Goal: Information Seeking & Learning: Learn about a topic

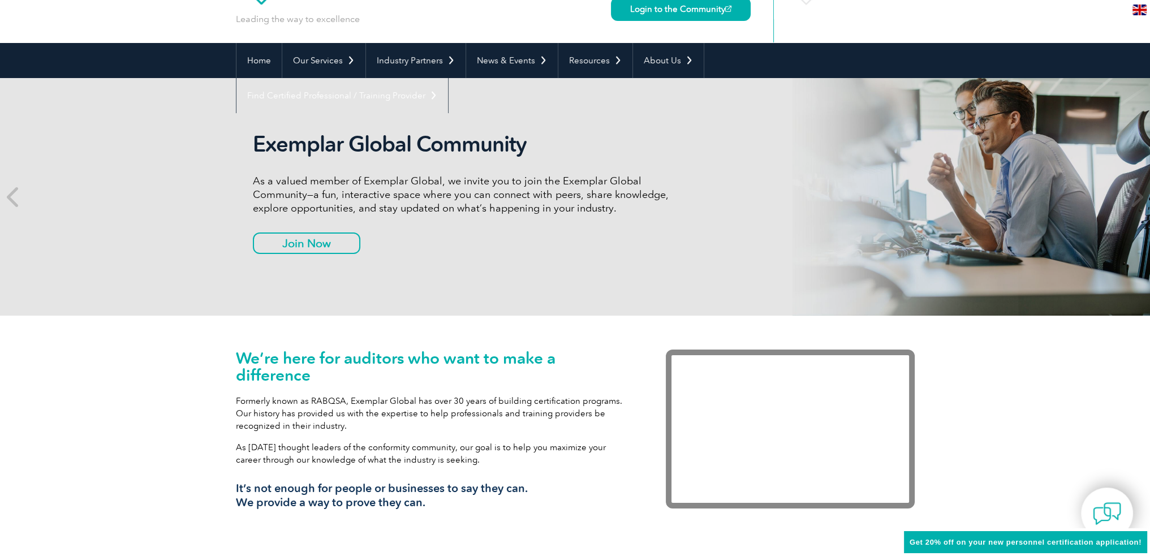
scroll to position [57, 0]
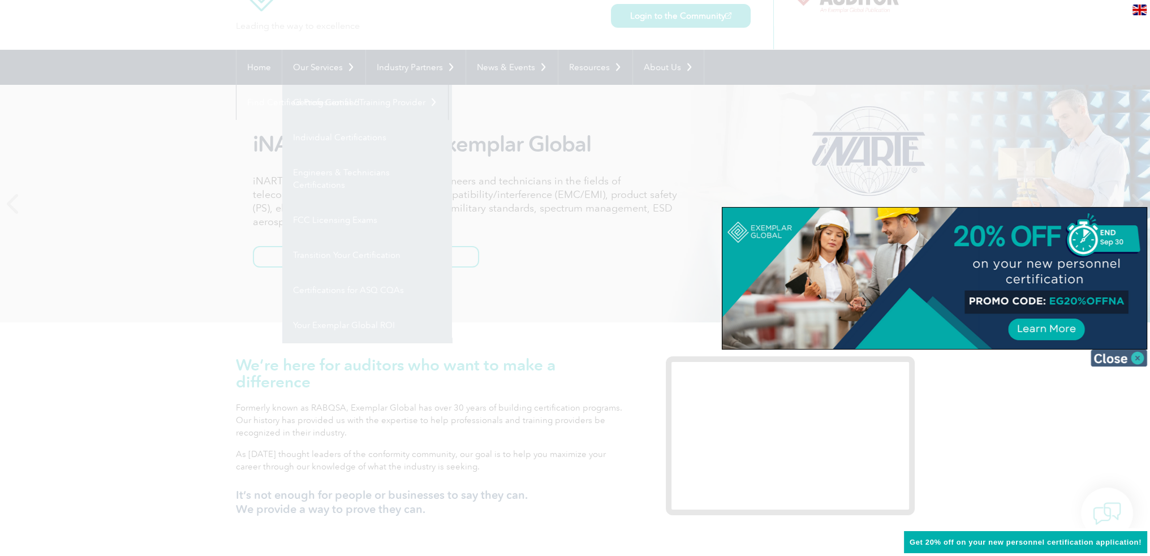
click at [1121, 363] on img at bounding box center [1119, 358] width 57 height 17
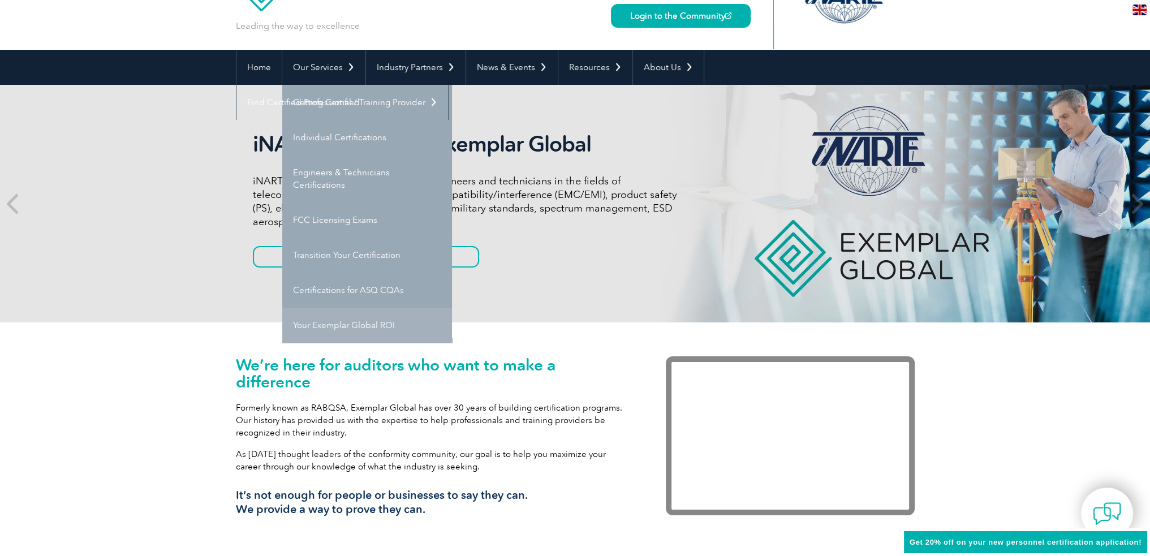
click at [346, 327] on link "Your Exemplar Global ROI" at bounding box center [367, 325] width 170 height 35
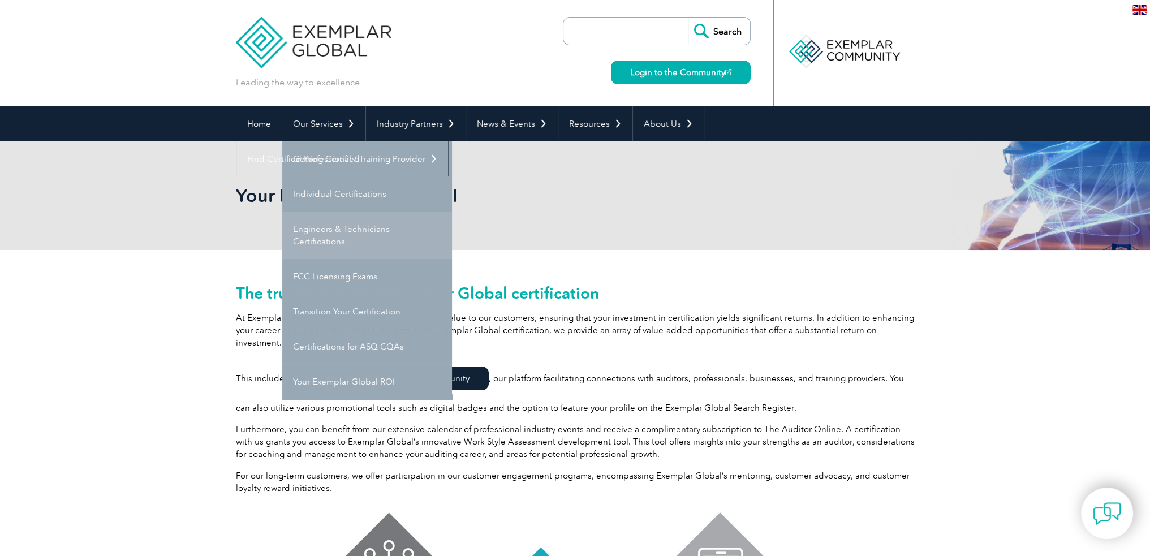
click at [344, 228] on link "Engineers & Technicians Certifications" at bounding box center [367, 236] width 170 height 48
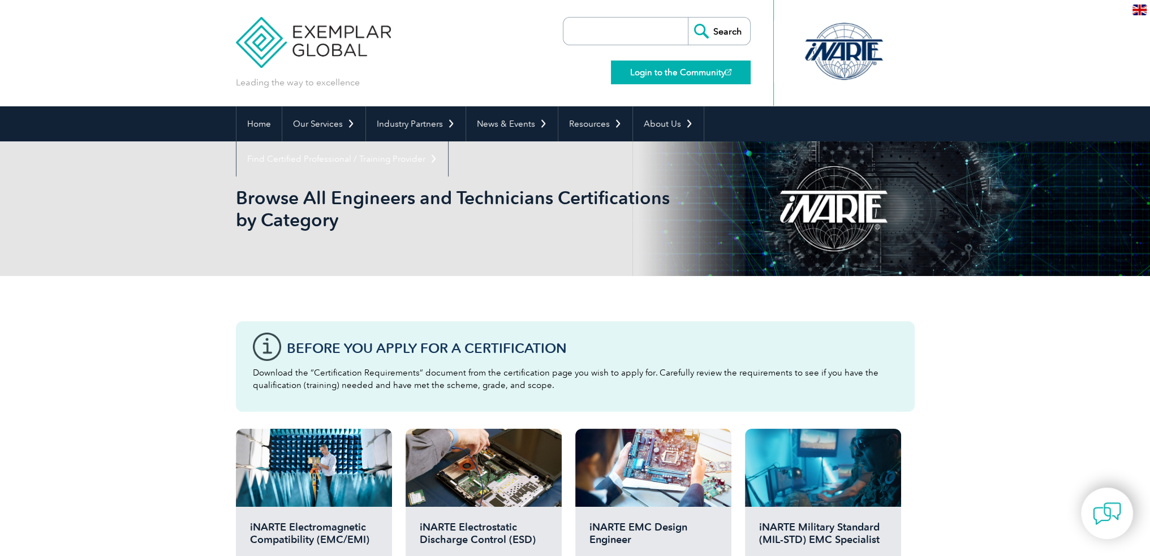
click at [684, 72] on link "Login to the Community" at bounding box center [681, 73] width 140 height 24
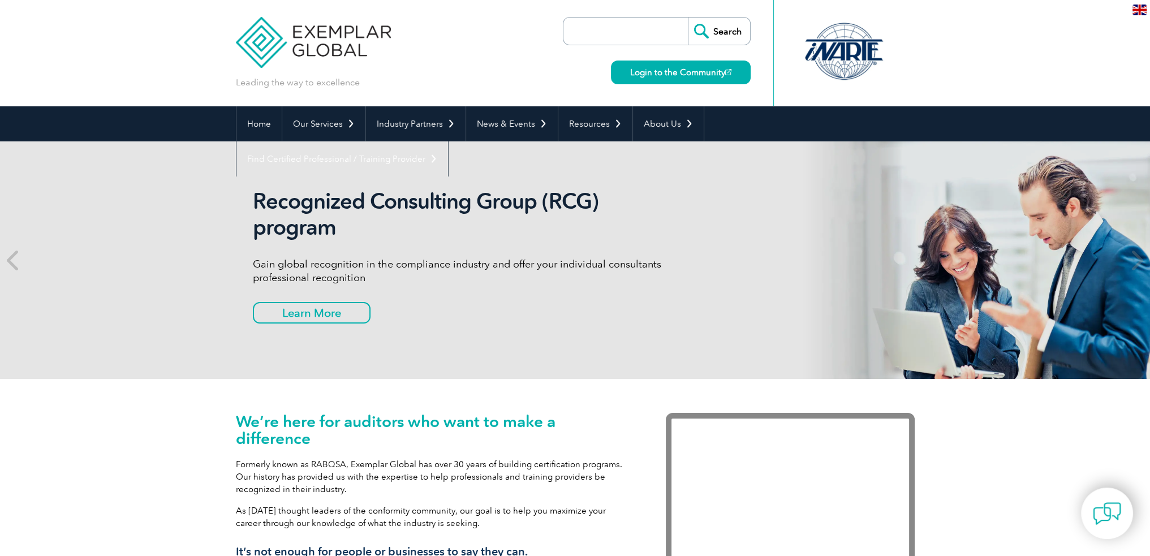
click at [611, 29] on input "search" at bounding box center [628, 31] width 119 height 27
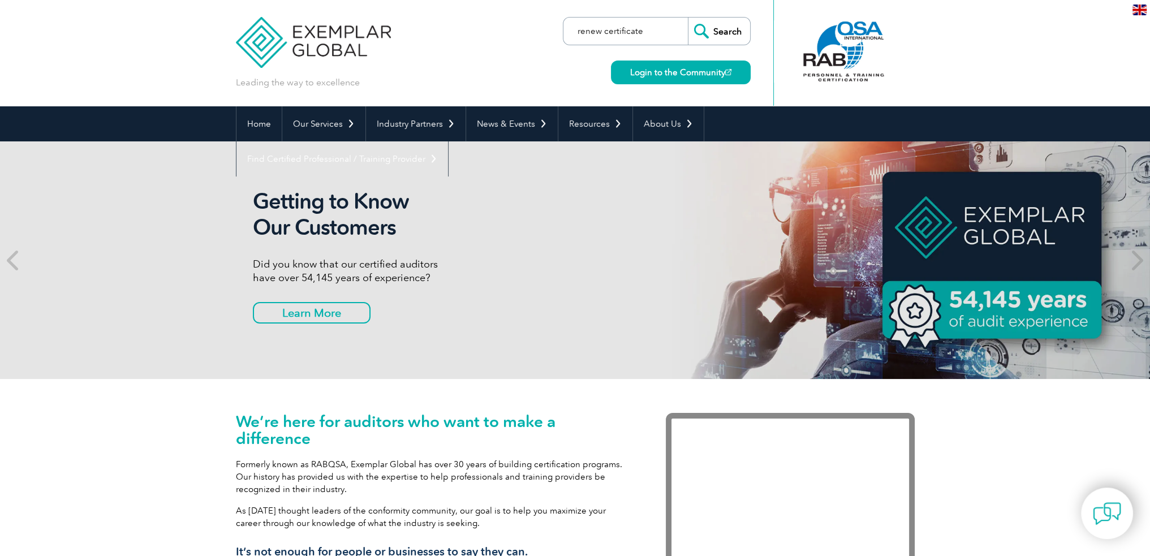
type input "renew certificate"
click at [688, 18] on input "Search" at bounding box center [719, 31] width 62 height 27
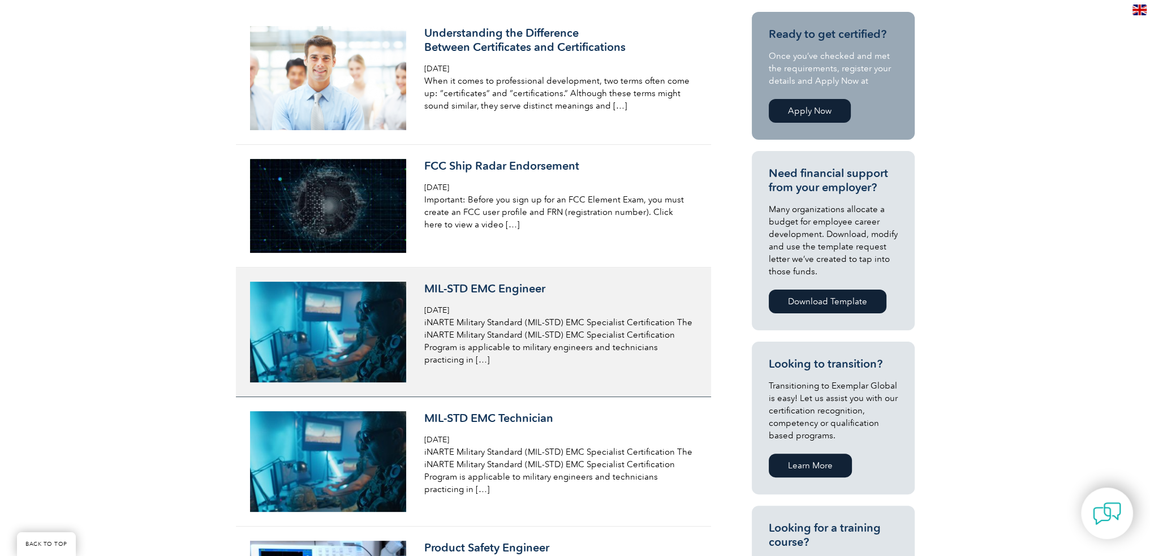
scroll to position [340, 0]
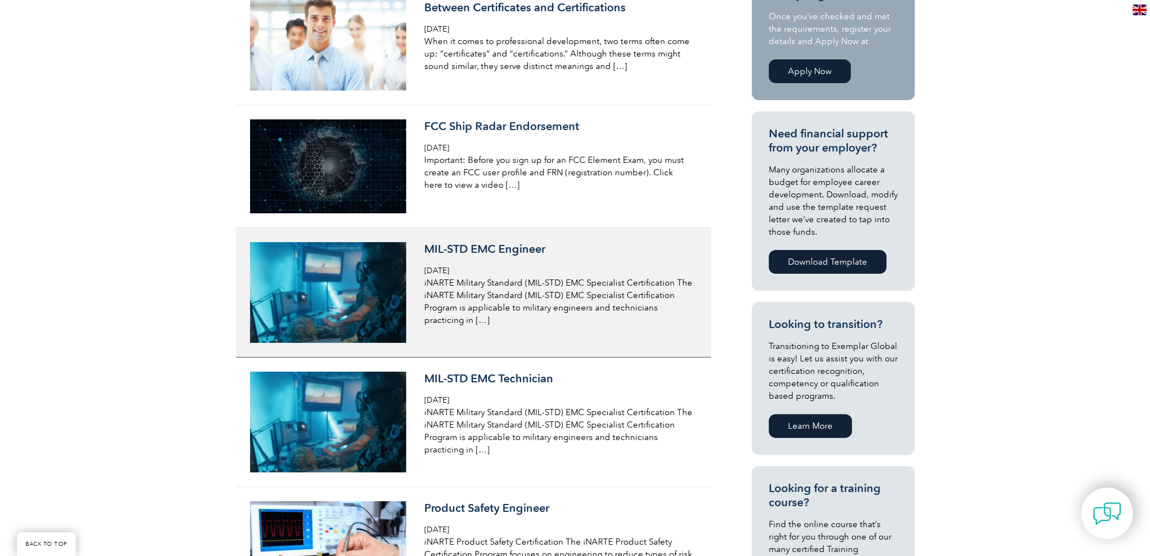
click at [568, 282] on p "iNARTE Military Standard (MIL-STD) EMC Specialist Certification The iNARTE Mili…" at bounding box center [558, 302] width 268 height 50
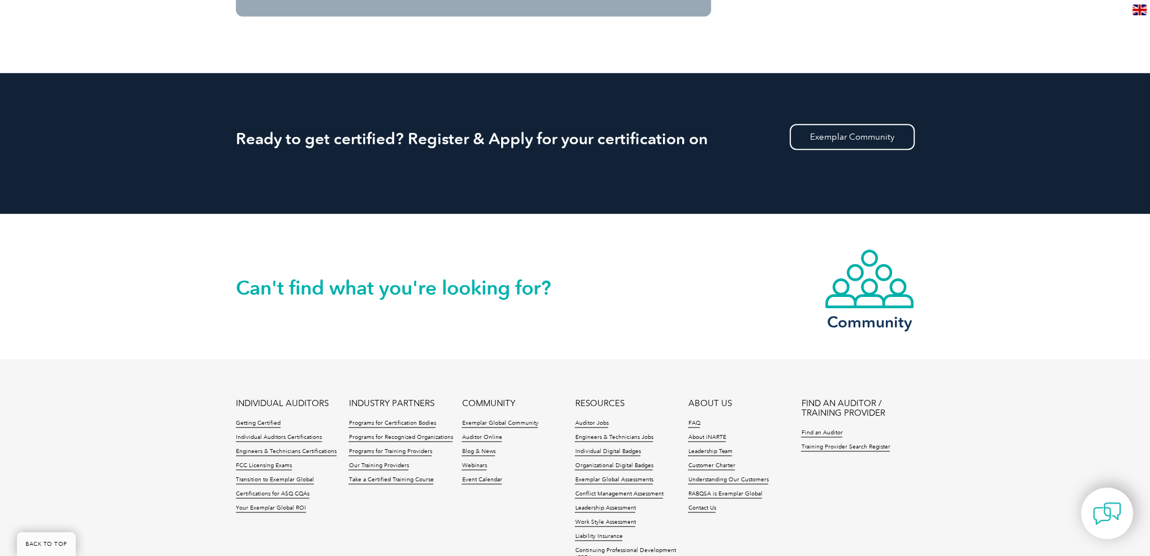
scroll to position [1574, 0]
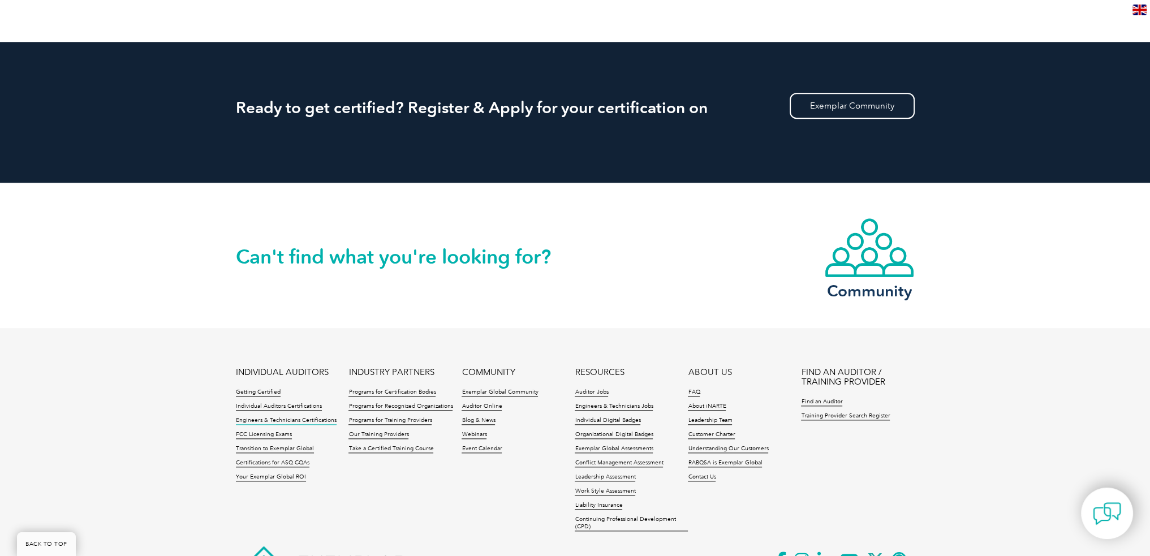
click at [318, 420] on link "Engineers & Technicians Certifications" at bounding box center [286, 421] width 101 height 8
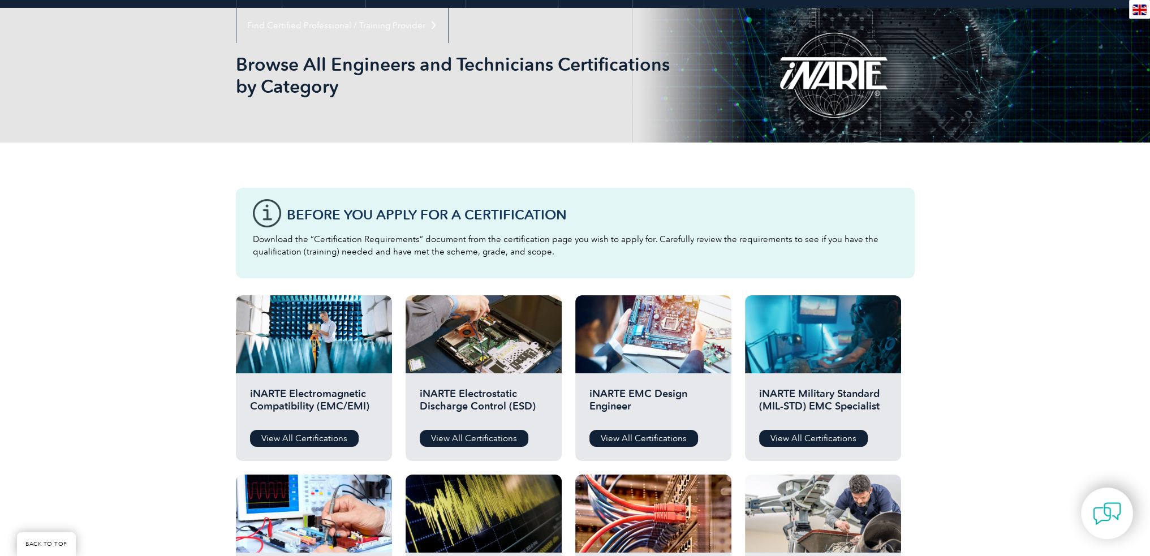
scroll to position [170, 0]
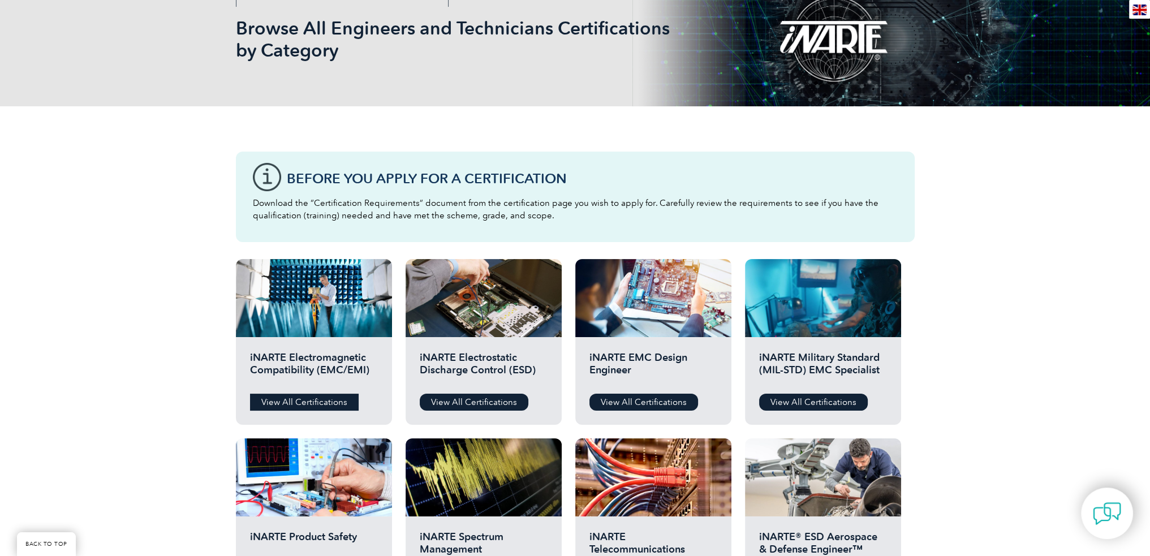
click at [301, 402] on link "View All Certifications" at bounding box center [304, 402] width 109 height 17
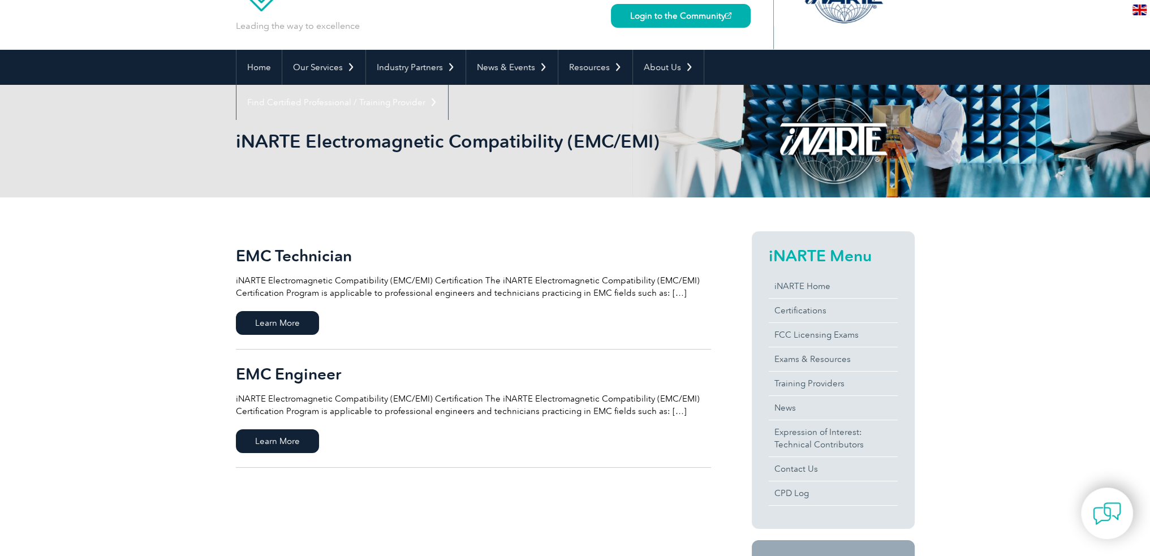
scroll to position [113, 0]
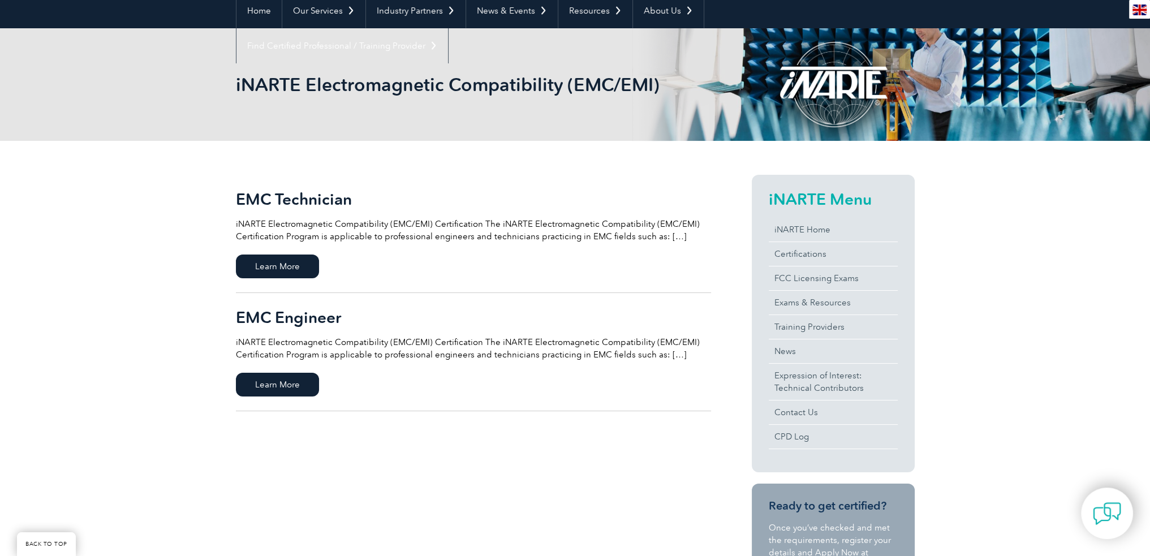
click at [666, 355] on p "iNARTE Electromagnetic Compatibility (EMC/EMI) Certification The iNARTE Electro…" at bounding box center [473, 348] width 475 height 25
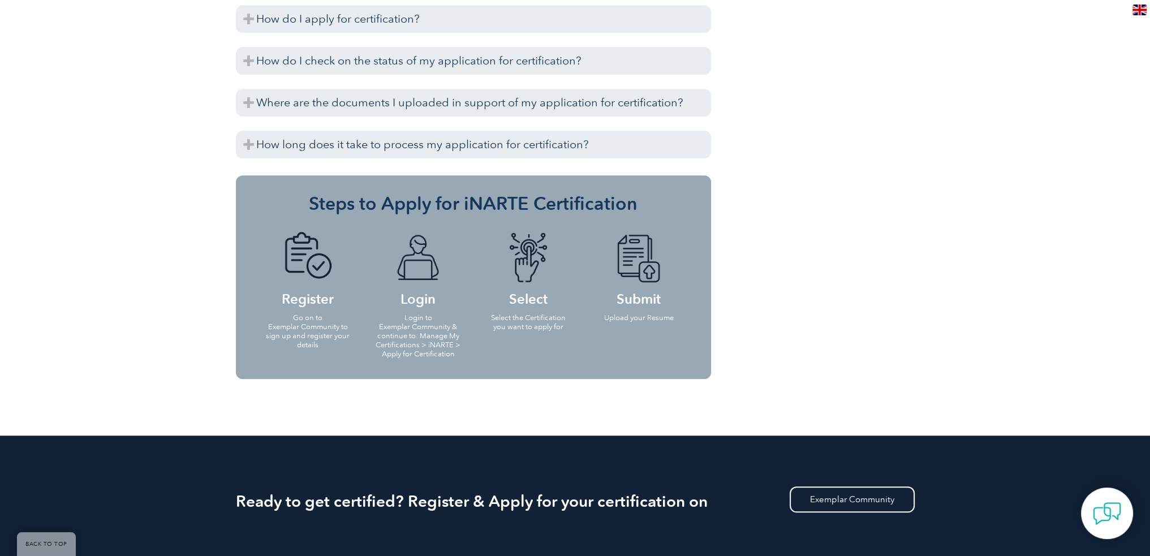
scroll to position [1415, 0]
